Goal: Find specific page/section: Find specific page/section

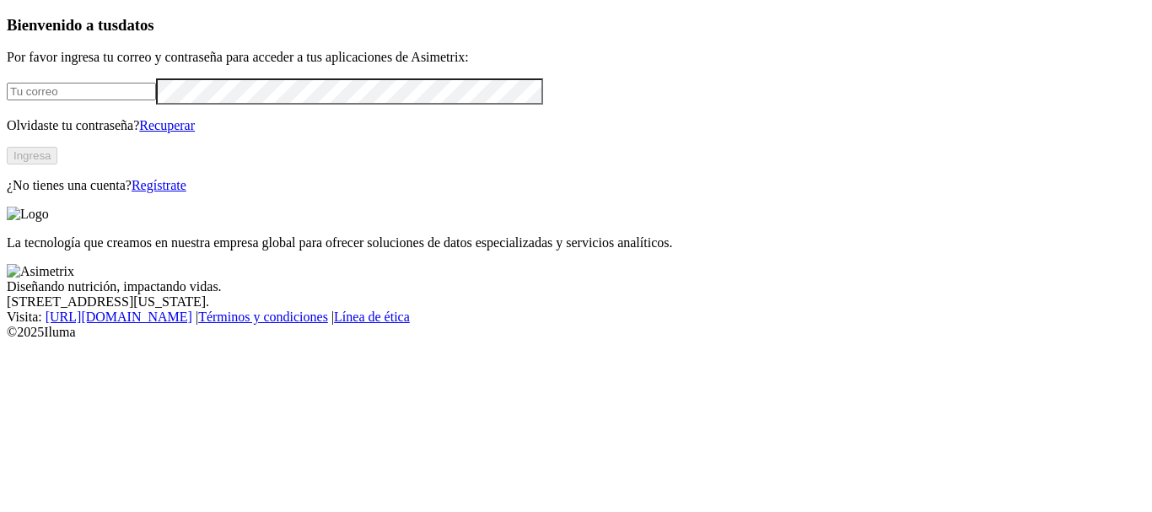
type input "[PERSON_NAME][EMAIL_ADDRESS][DOMAIN_NAME]"
click at [57, 164] on button "Ingresa" at bounding box center [32, 156] width 51 height 18
